Goal: Browse casually: Explore the website without a specific task or goal

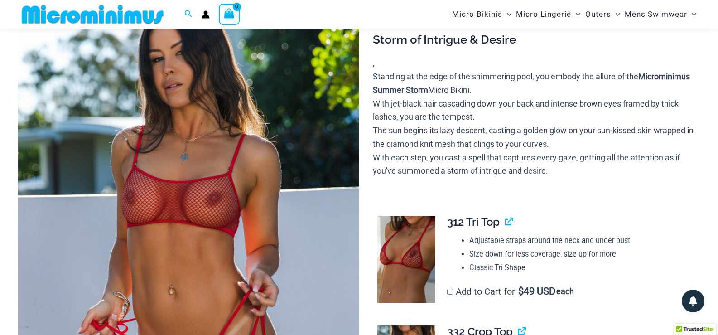
scroll to position [97, 0]
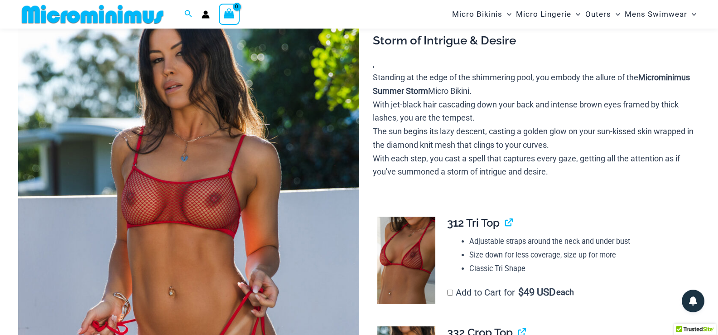
click at [216, 202] on img at bounding box center [188, 241] width 341 height 512
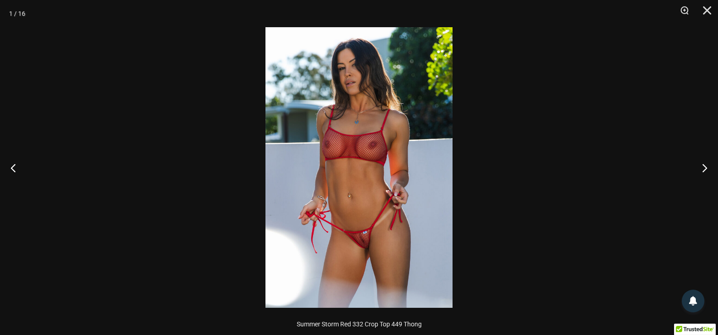
click at [370, 152] on img at bounding box center [359, 167] width 187 height 281
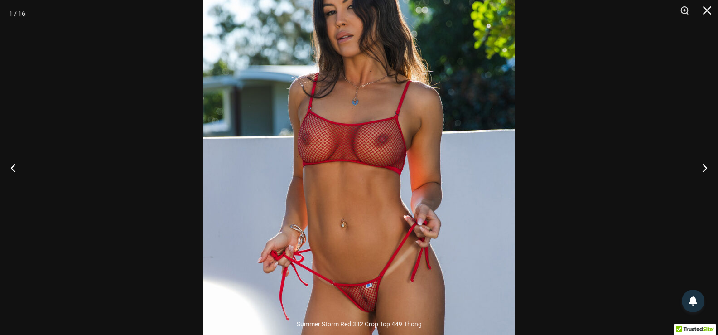
click at [372, 152] on img at bounding box center [358, 177] width 311 height 467
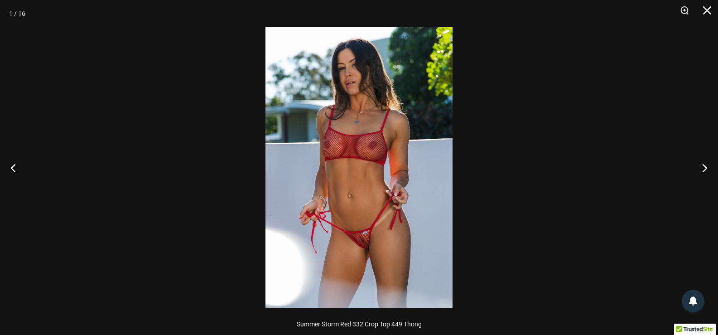
click at [572, 164] on div at bounding box center [359, 167] width 718 height 335
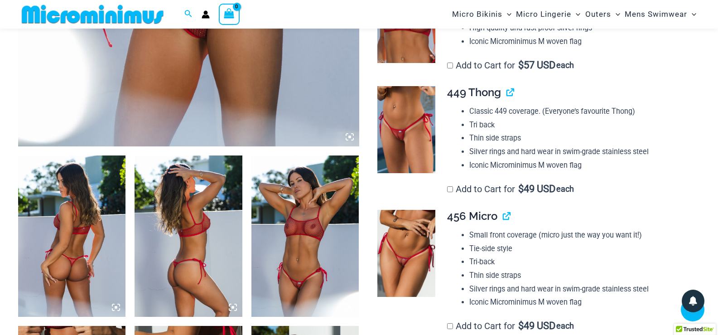
scroll to position [415, 0]
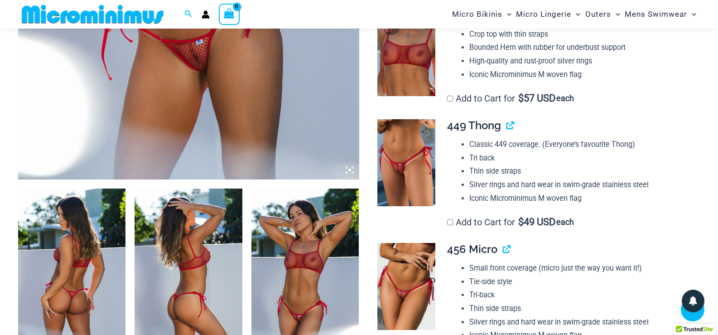
click at [399, 167] on img at bounding box center [407, 162] width 58 height 87
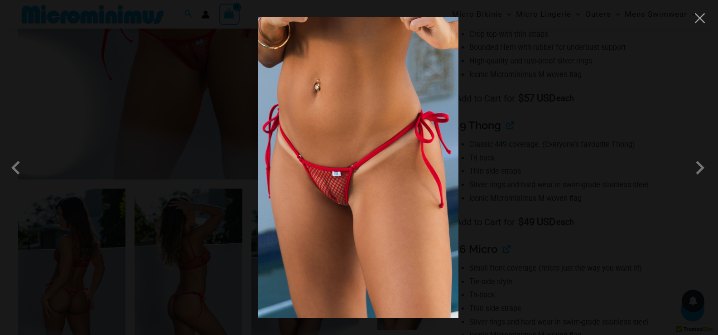
click at [577, 175] on div at bounding box center [359, 167] width 718 height 335
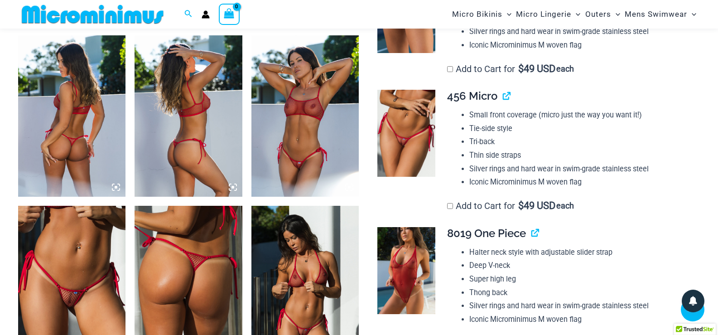
scroll to position [626, 0]
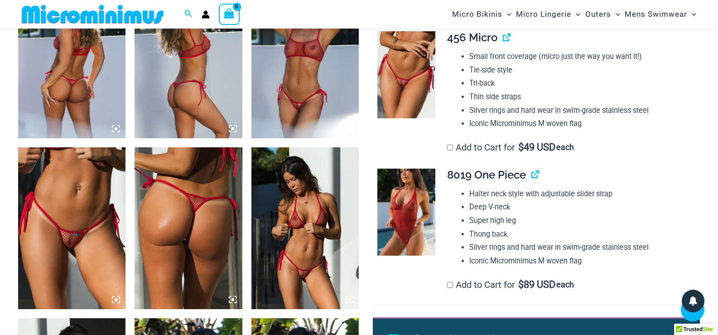
click at [76, 240] on img at bounding box center [71, 227] width 107 height 161
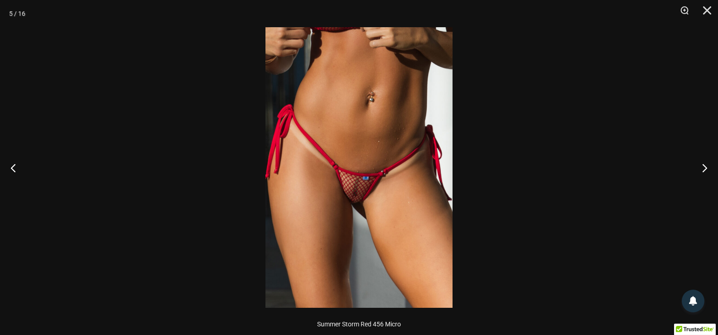
click at [348, 200] on img at bounding box center [359, 167] width 187 height 281
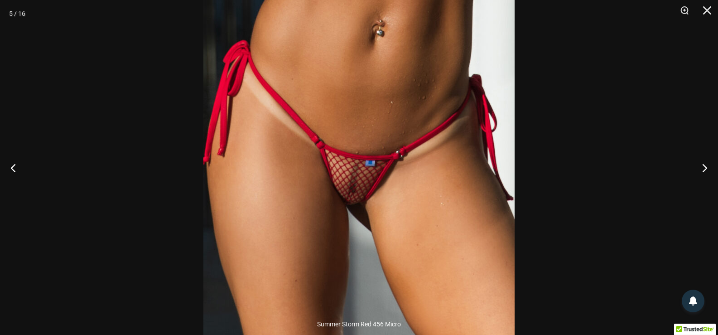
click at [584, 182] on div at bounding box center [359, 167] width 718 height 335
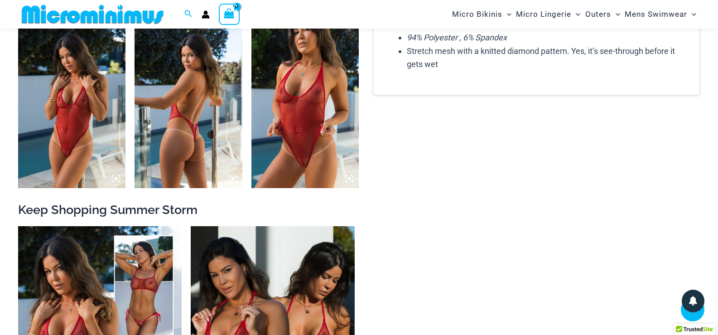
scroll to position [1261, 0]
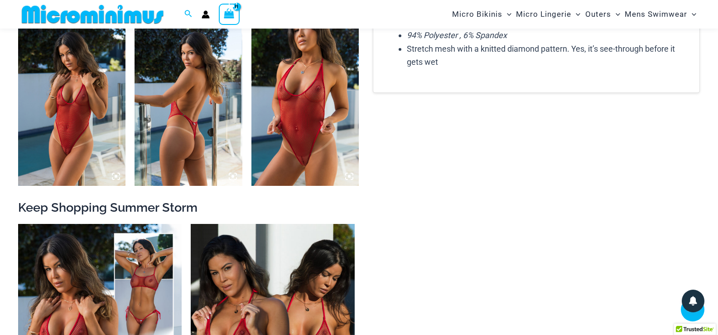
click at [300, 119] on img at bounding box center [305, 104] width 107 height 161
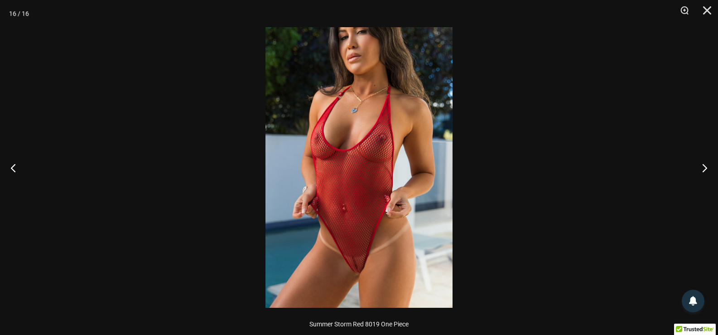
click at [345, 206] on img at bounding box center [359, 167] width 187 height 281
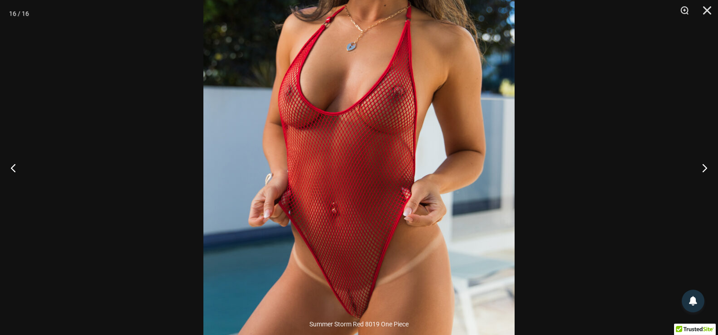
click at [597, 287] on div at bounding box center [359, 167] width 718 height 335
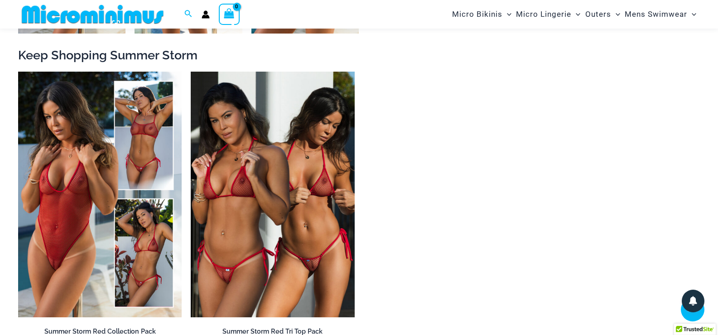
scroll to position [1472, 0]
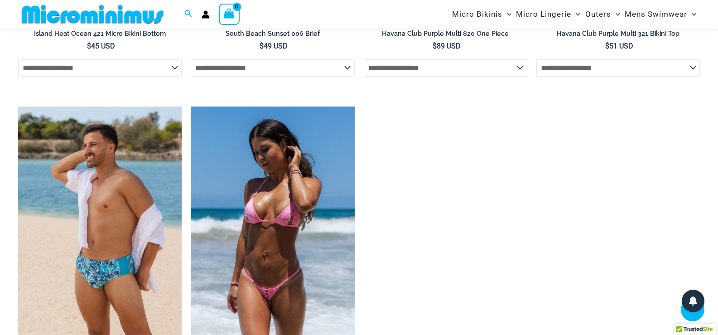
scroll to position [3164, 0]
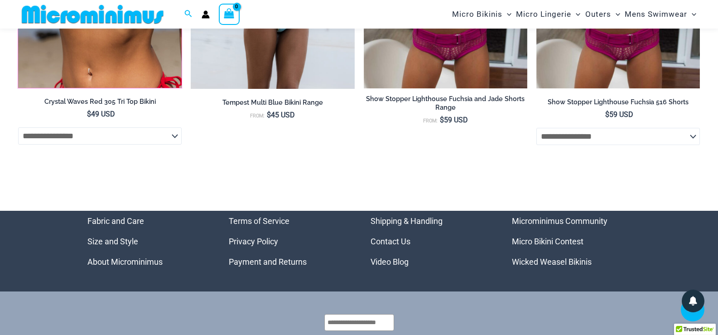
scroll to position [3700, 0]
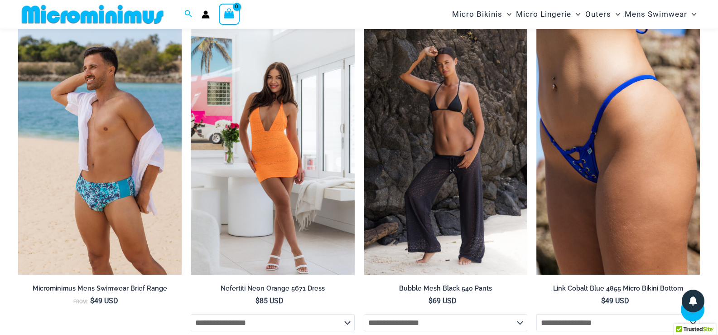
scroll to position [2326, 0]
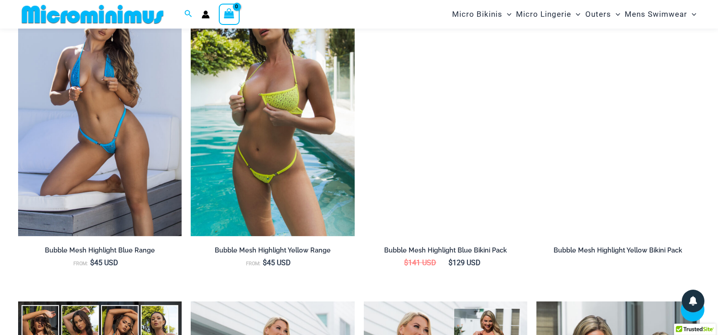
scroll to position [949, 0]
